Goal: Task Accomplishment & Management: Manage account settings

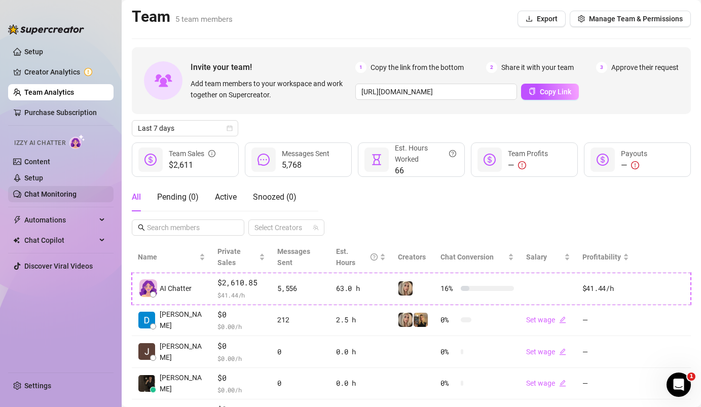
click at [77, 190] on link "Chat Monitoring" at bounding box center [50, 194] width 52 height 8
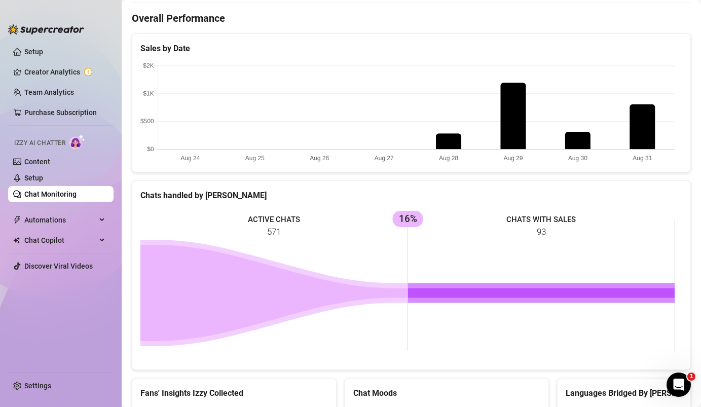
scroll to position [462, 0]
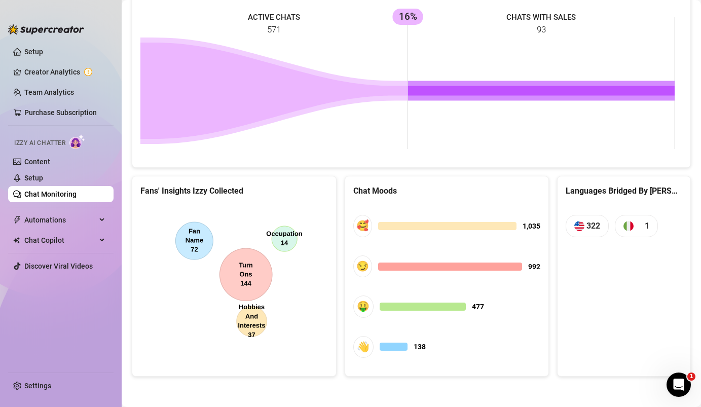
click at [252, 284] on canvas at bounding box center [232, 281] width 184 height 152
click at [200, 248] on canvas at bounding box center [232, 281] width 184 height 152
click at [591, 230] on span "322" at bounding box center [593, 225] width 14 height 13
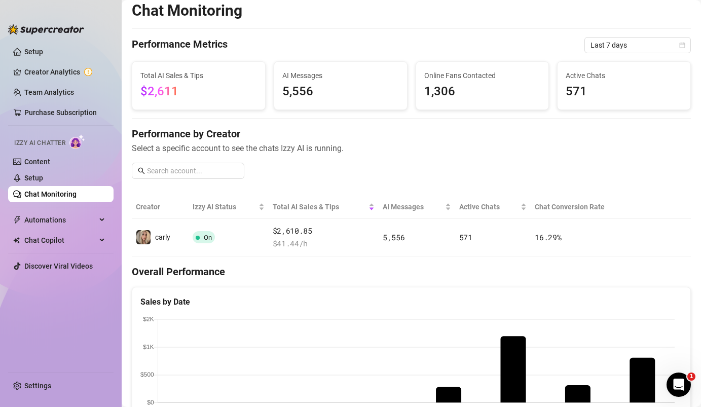
scroll to position [0, 0]
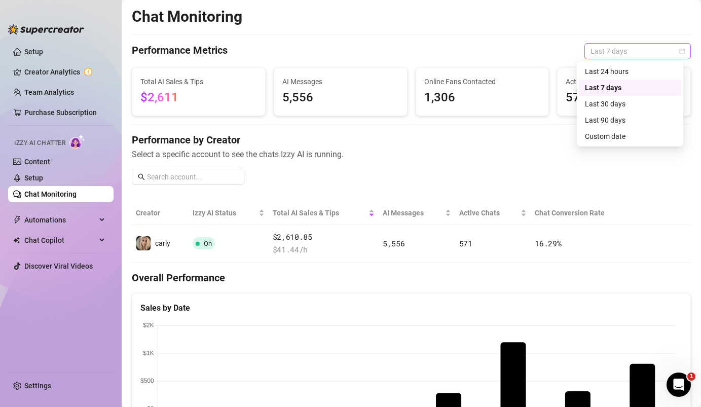
click at [605, 51] on span "Last 7 days" at bounding box center [637, 51] width 94 height 15
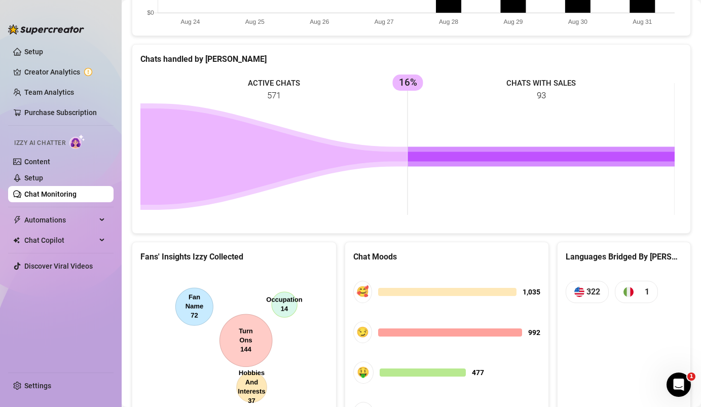
scroll to position [462, 0]
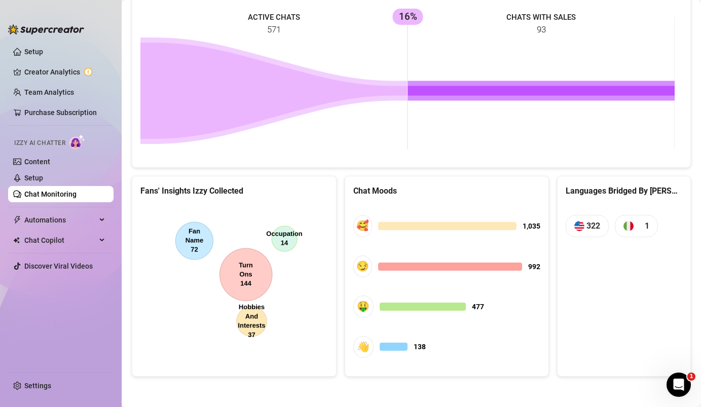
click at [77, 198] on link "Chat Monitoring" at bounding box center [50, 194] width 52 height 8
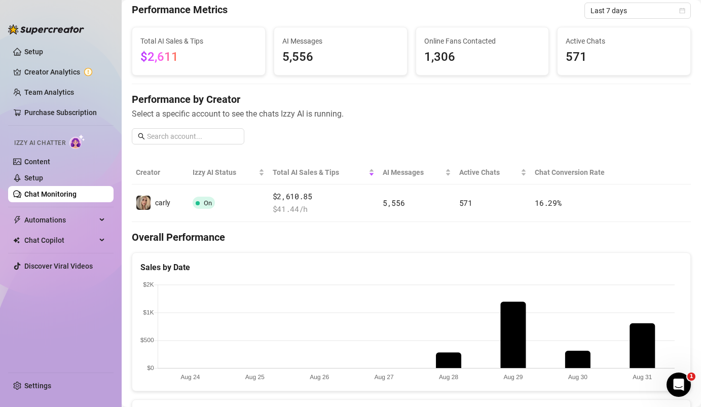
scroll to position [0, 0]
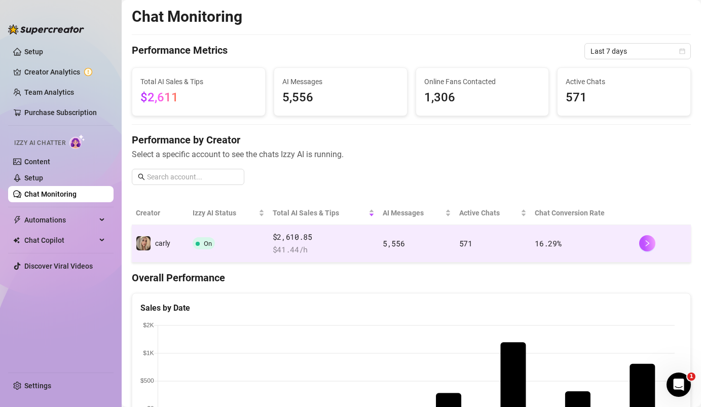
click at [210, 249] on span "On" at bounding box center [204, 243] width 22 height 12
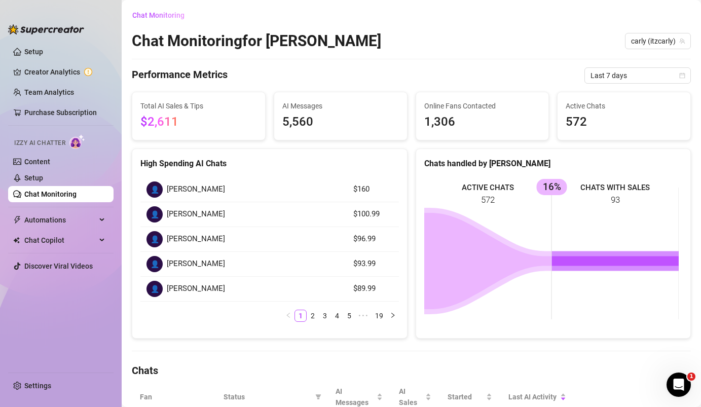
scroll to position [60, 0]
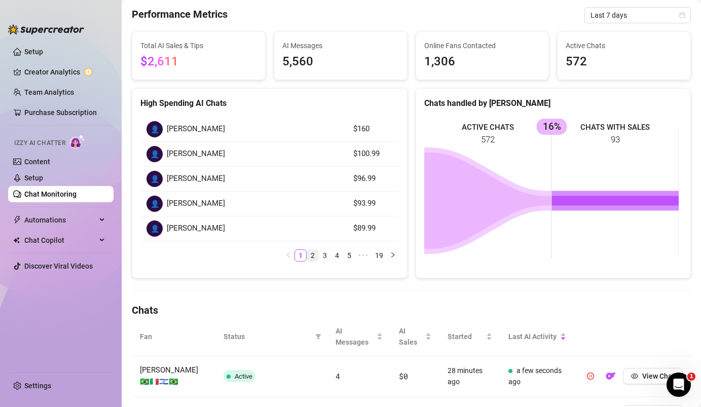
click at [310, 253] on link "2" at bounding box center [312, 255] width 11 height 11
click at [319, 255] on link "3" at bounding box center [324, 255] width 11 height 11
click at [295, 258] on link "1" at bounding box center [300, 255] width 11 height 11
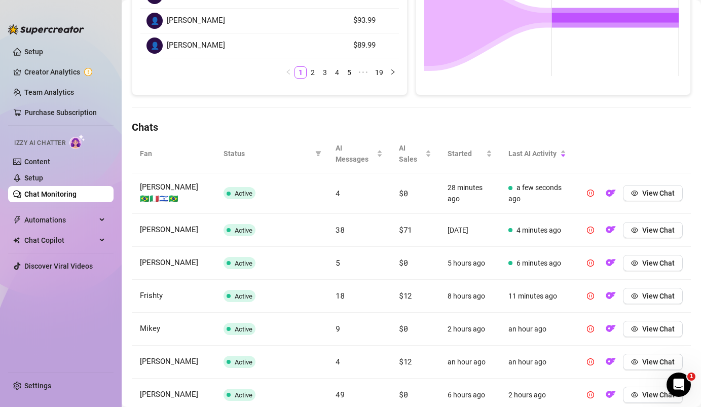
scroll to position [241, 0]
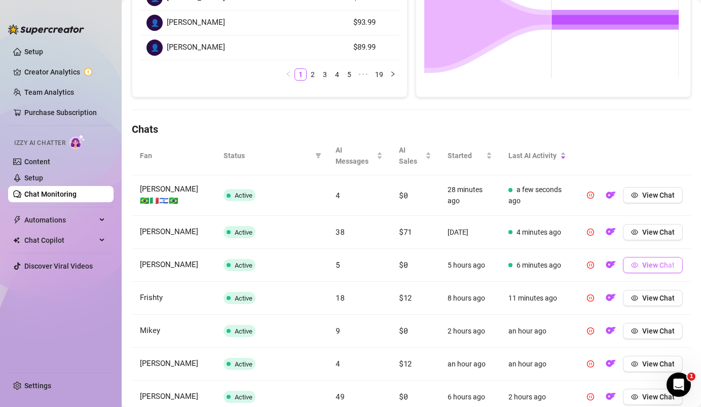
click at [637, 269] on button "View Chat" at bounding box center [653, 265] width 60 height 16
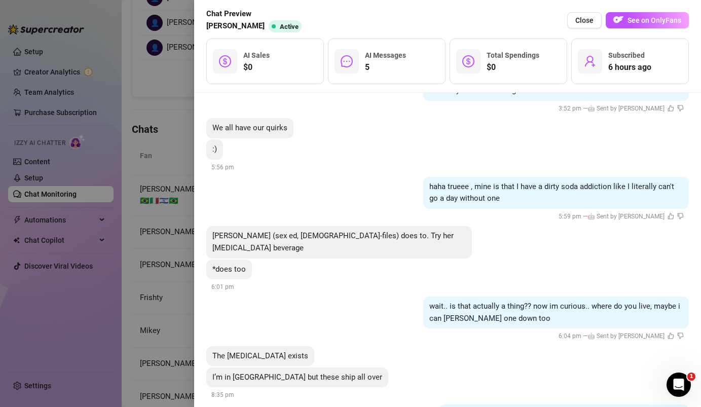
scroll to position [344, 0]
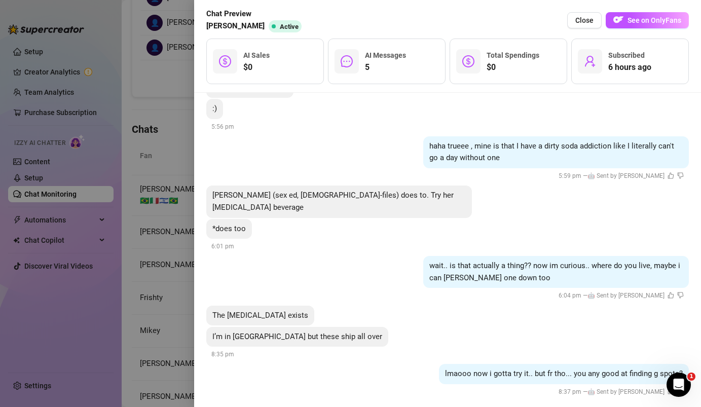
click at [177, 174] on div at bounding box center [350, 203] width 701 height 407
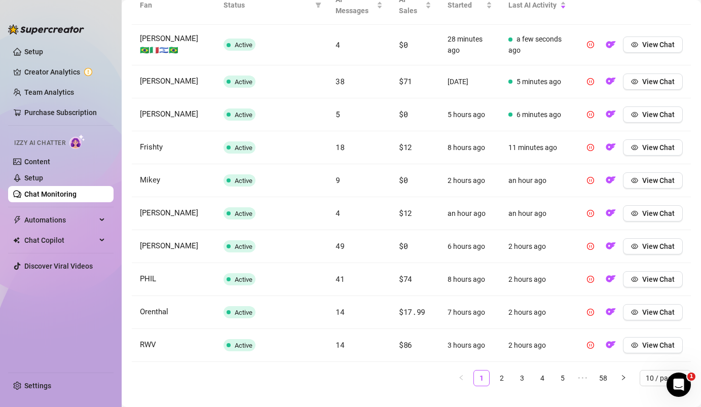
scroll to position [409, 0]
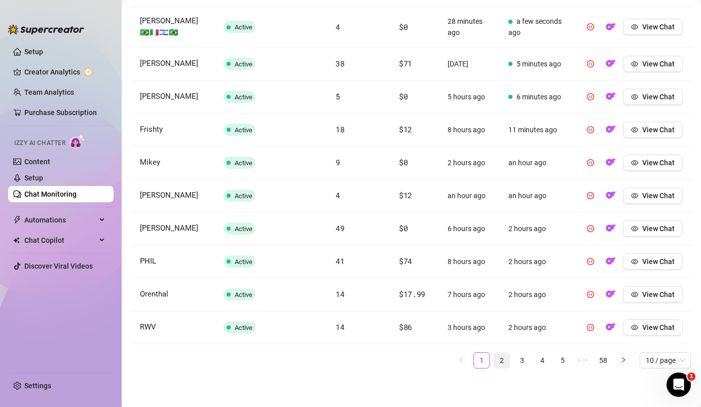
click at [500, 358] on link "2" at bounding box center [501, 360] width 15 height 15
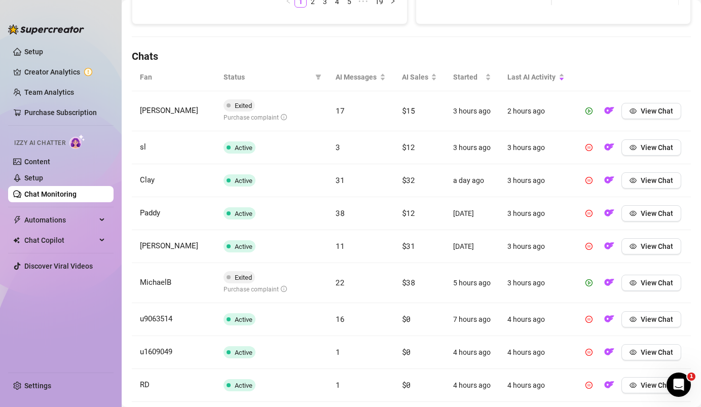
scroll to position [405, 0]
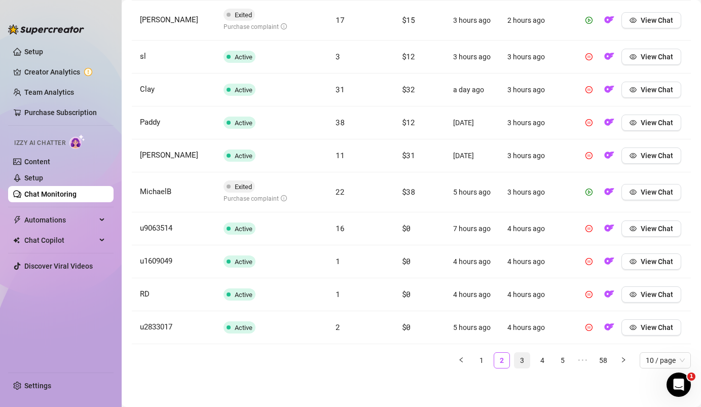
click at [514, 358] on link "3" at bounding box center [521, 360] width 15 height 15
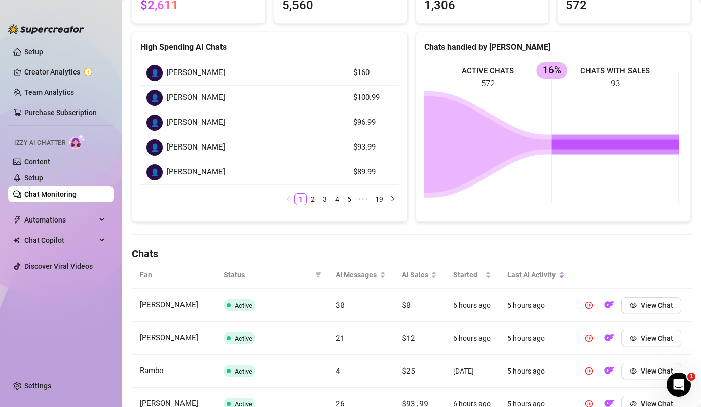
scroll to position [116, 0]
click at [335, 195] on link "4" at bounding box center [336, 199] width 11 height 11
click at [312, 192] on div "👤 [PERSON_NAME] $42 👤 J $42 👤 [PERSON_NAME] $41.99 👤 Z99! $41.99 👤 Tm $40 1 2 3…" at bounding box center [269, 133] width 258 height 144
click at [309, 195] on link "3" at bounding box center [312, 199] width 11 height 11
click at [336, 198] on link "4" at bounding box center [336, 199] width 11 height 11
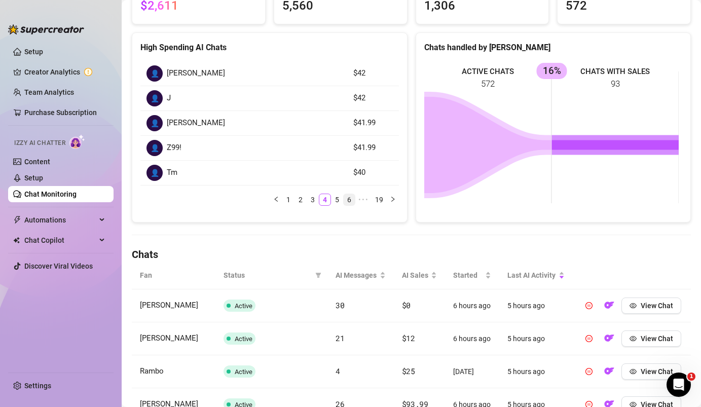
click at [344, 199] on link "6" at bounding box center [349, 199] width 11 height 11
click at [268, 202] on link "1" at bounding box center [272, 199] width 11 height 11
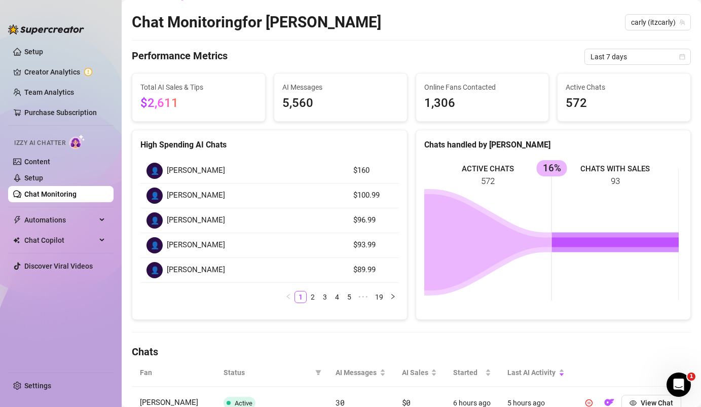
scroll to position [0, 0]
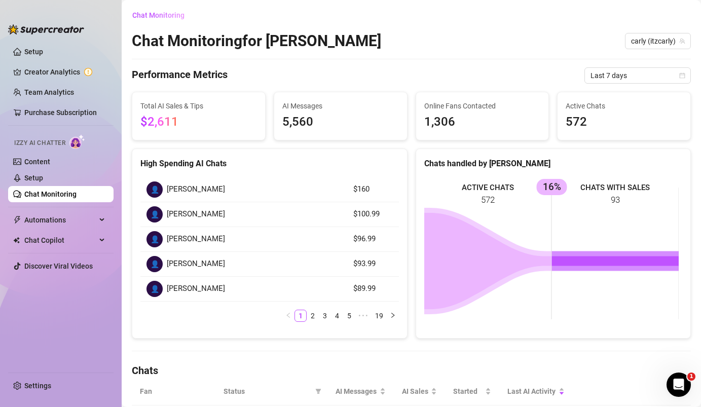
click at [303, 120] on span "5,560" at bounding box center [340, 121] width 117 height 19
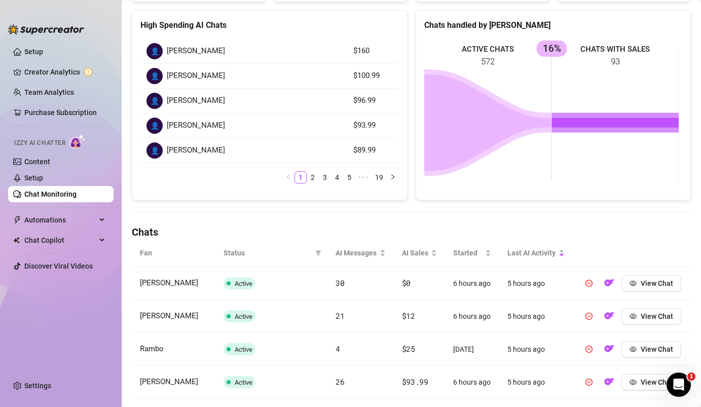
scroll to position [391, 0]
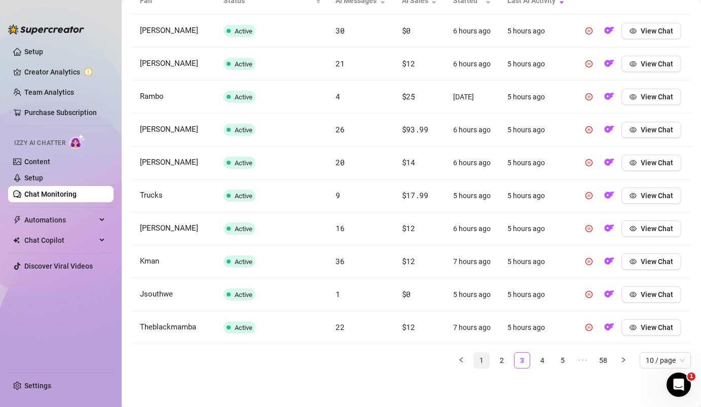
click at [473, 352] on li "1" at bounding box center [481, 360] width 16 height 16
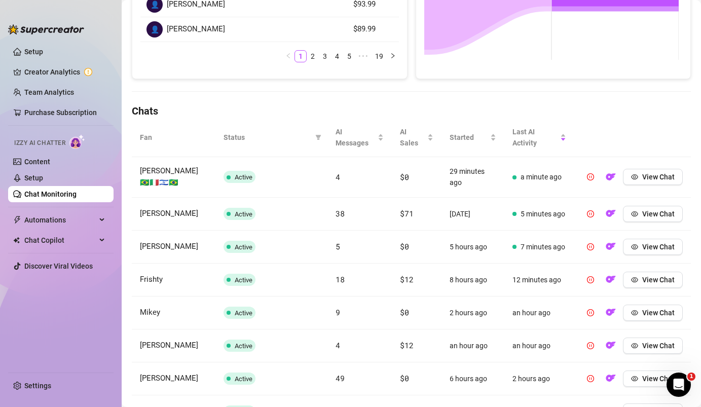
scroll to position [422, 0]
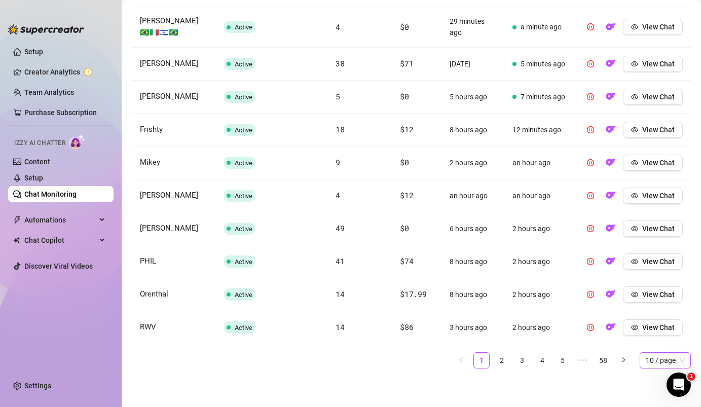
click at [646, 355] on span "10 / page" at bounding box center [665, 360] width 39 height 15
click at [651, 335] on div "100 / page" at bounding box center [665, 339] width 35 height 11
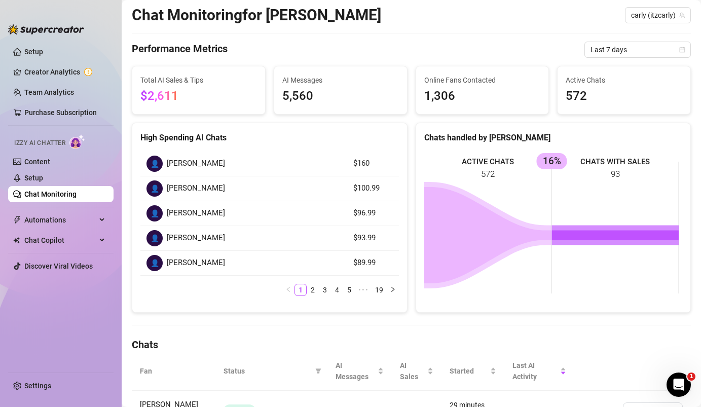
scroll to position [0, 0]
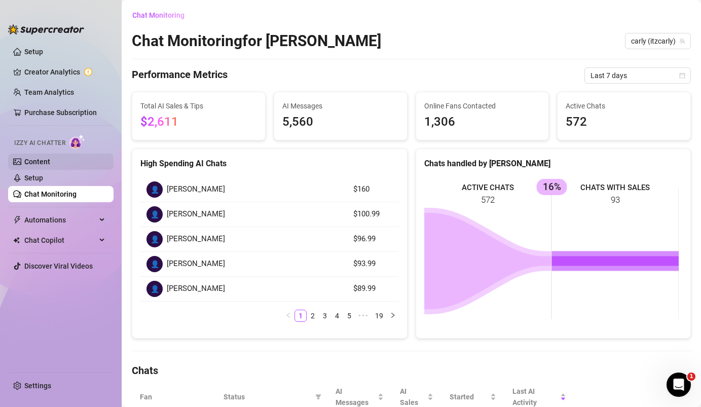
click at [50, 158] on link "Content" at bounding box center [37, 162] width 26 height 8
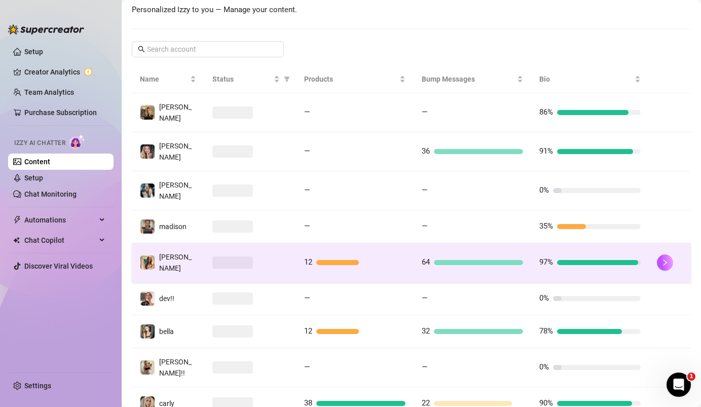
scroll to position [193, 0]
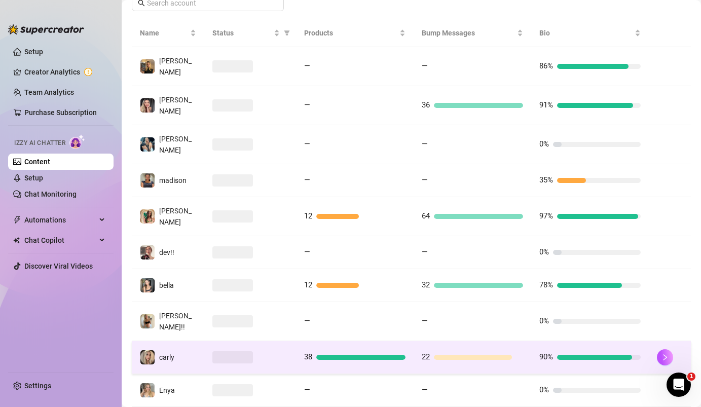
click at [188, 341] on td "carly" at bounding box center [168, 357] width 72 height 33
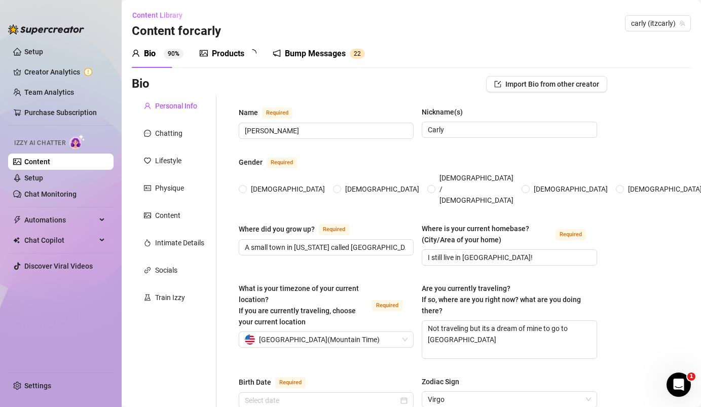
radio input "true"
type input "[DATE]"
click at [187, 291] on div "Train Izzy" at bounding box center [174, 297] width 85 height 19
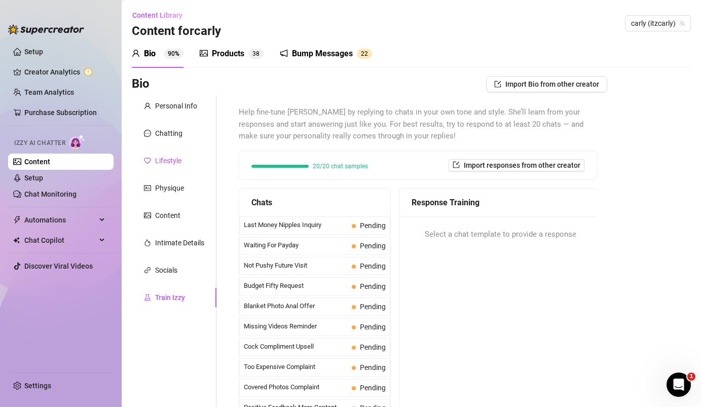
click at [169, 161] on div "Lifestyle" at bounding box center [168, 160] width 26 height 11
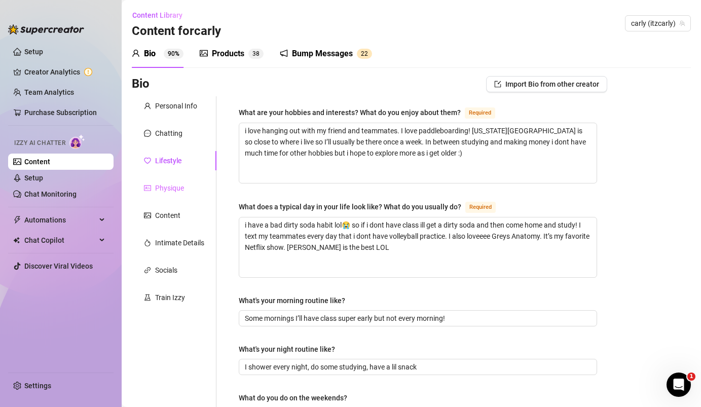
click at [189, 185] on div "Physique" at bounding box center [174, 187] width 85 height 19
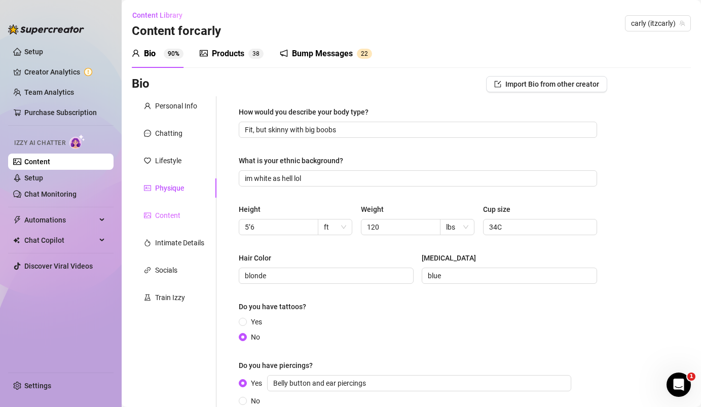
click at [191, 210] on div "Content" at bounding box center [174, 215] width 85 height 19
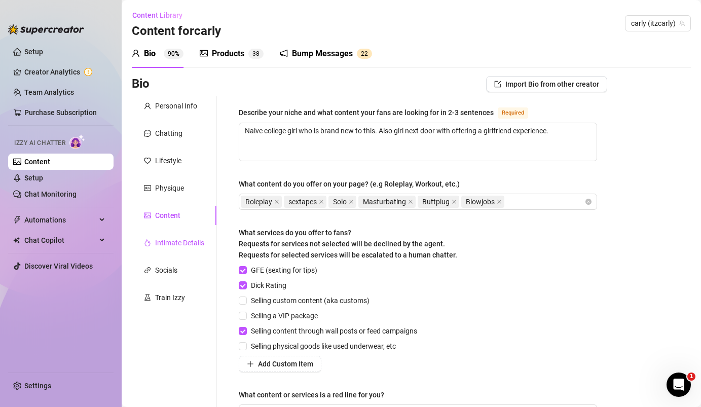
click at [175, 244] on div "Intimate Details" at bounding box center [179, 242] width 49 height 11
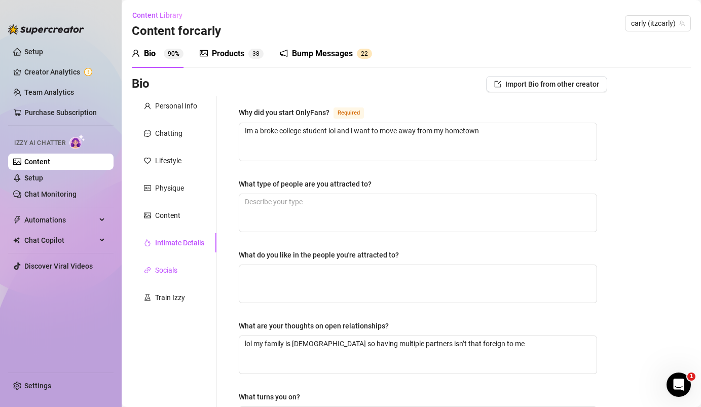
click at [173, 268] on div "Socials" at bounding box center [166, 270] width 22 height 11
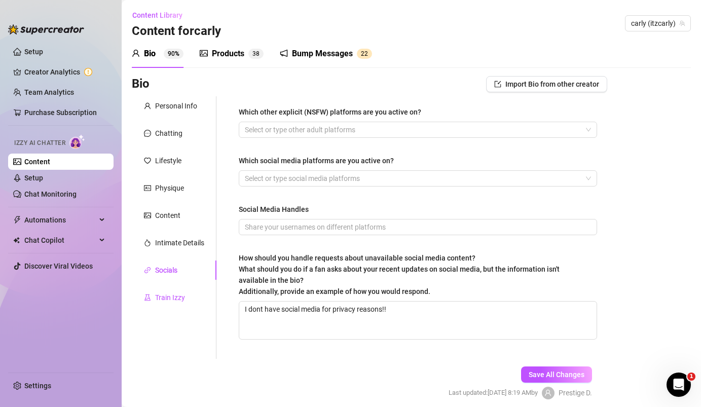
click at [179, 298] on div "Train Izzy" at bounding box center [170, 297] width 30 height 11
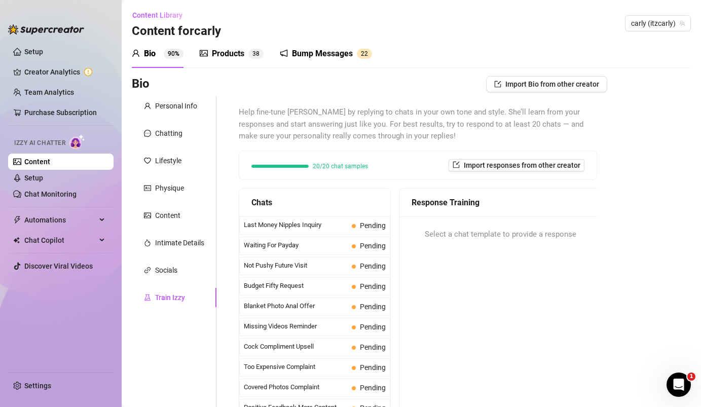
click at [309, 68] on div "Bio 90% Products 3 8 Bump Messages 2 2 Bio Import Bio from other creator Person…" at bounding box center [411, 275] width 559 height 470
click at [308, 57] on div "Bump Messages" at bounding box center [322, 54] width 61 height 12
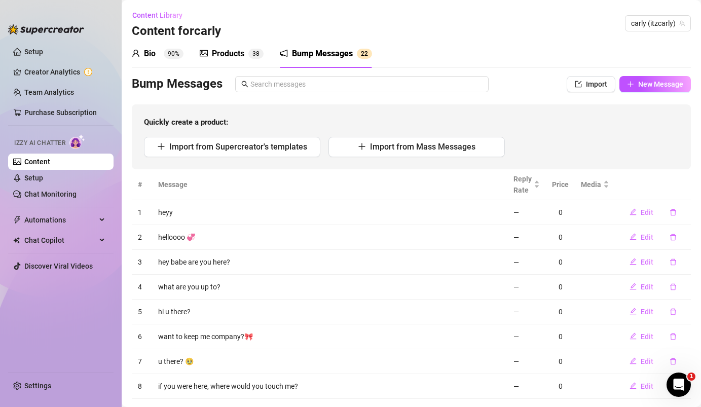
click at [259, 59] on div "Products 3 8" at bounding box center [232, 54] width 64 height 12
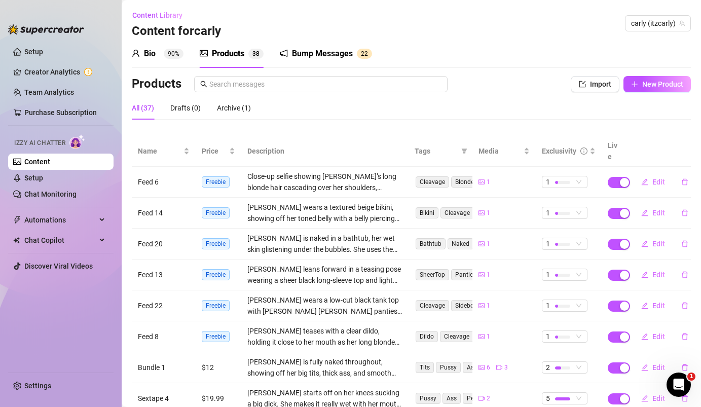
click at [168, 63] on div "Bio 90%" at bounding box center [158, 54] width 52 height 28
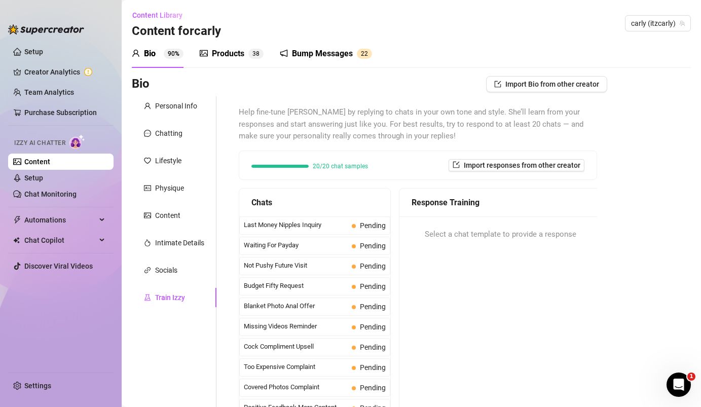
click at [229, 54] on div "Products" at bounding box center [228, 54] width 32 height 12
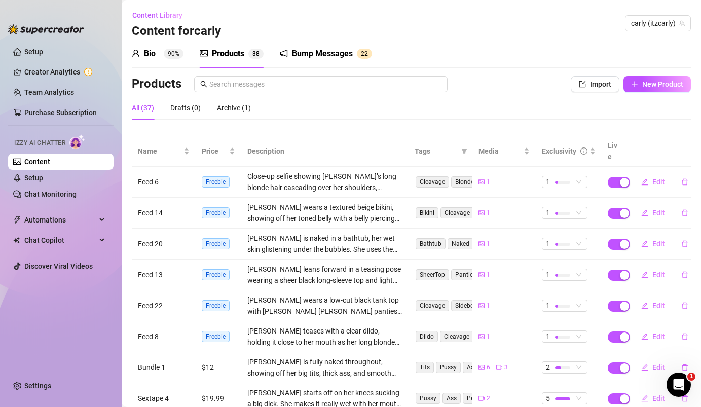
click at [137, 52] on icon "user" at bounding box center [135, 53] width 7 height 7
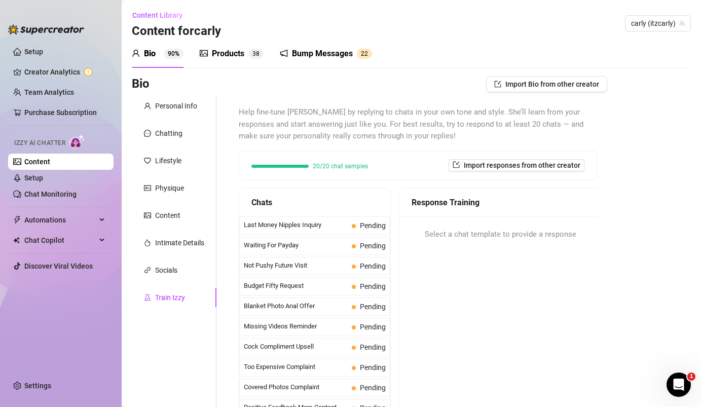
click at [283, 57] on div at bounding box center [284, 54] width 8 height 12
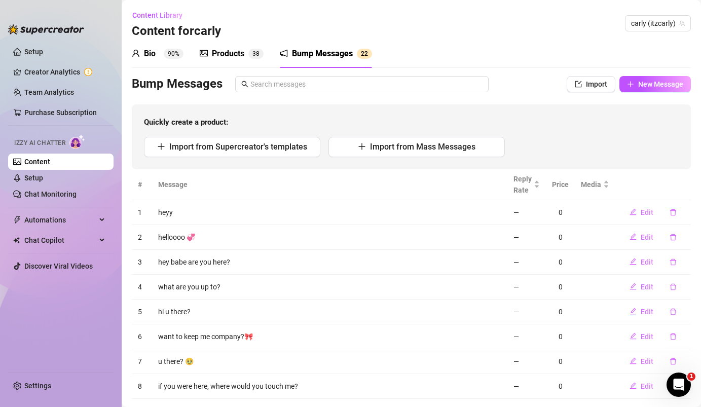
click at [198, 56] on div "Bio 90% Products 3 8 Bump Messages 2 2" at bounding box center [252, 54] width 240 height 28
click at [208, 51] on div "Products 3 8" at bounding box center [232, 54] width 64 height 12
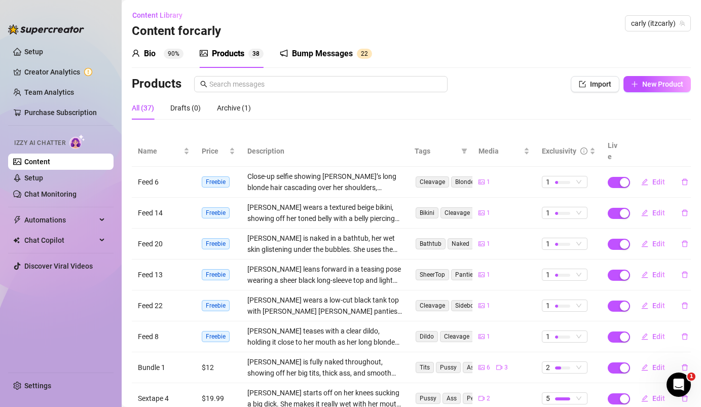
click at [172, 53] on sup "90%" at bounding box center [174, 54] width 20 height 10
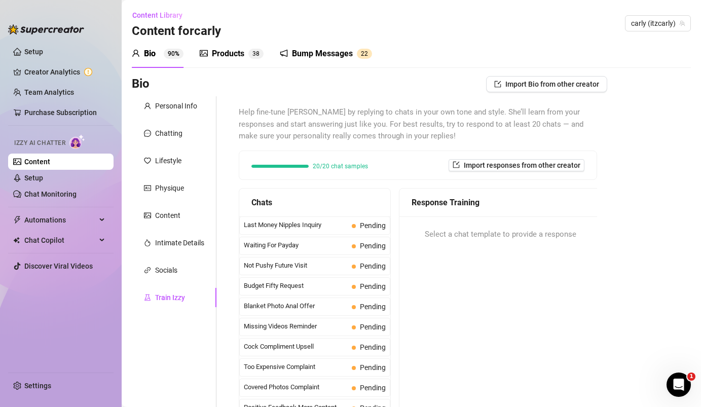
click at [241, 48] on div "Products" at bounding box center [228, 54] width 32 height 12
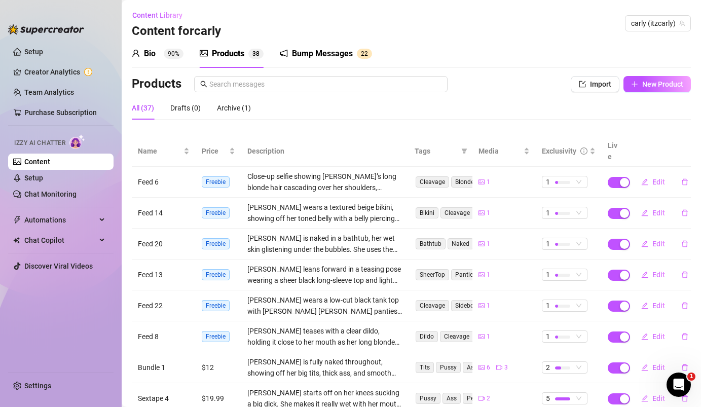
click at [159, 61] on div "Bio 90%" at bounding box center [158, 54] width 52 height 28
